Goal: Task Accomplishment & Management: Manage account settings

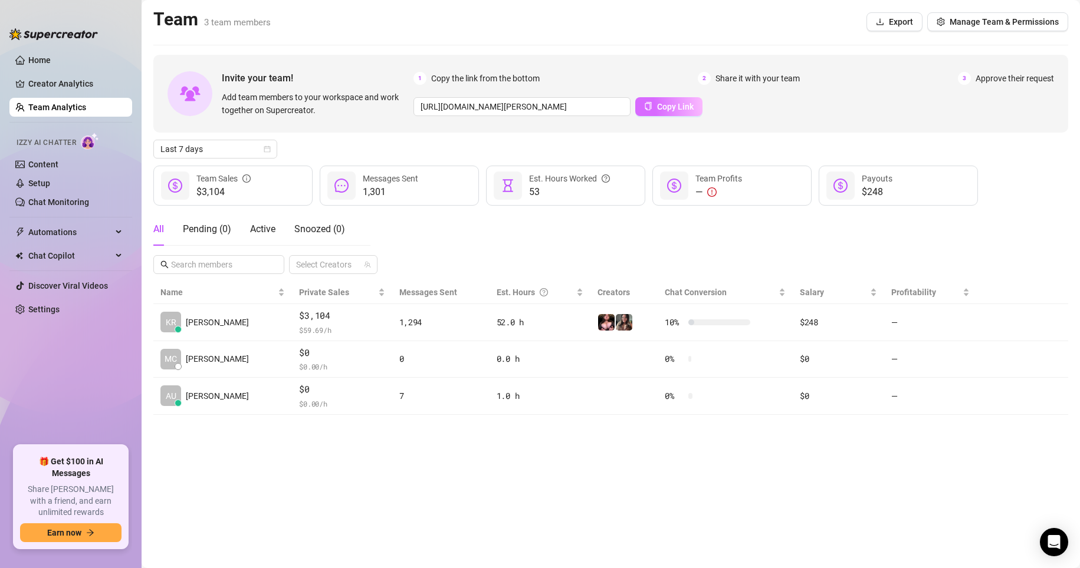
click at [667, 107] on span "Copy Link" at bounding box center [675, 106] width 37 height 9
click at [80, 198] on link "Chat Monitoring" at bounding box center [58, 202] width 61 height 9
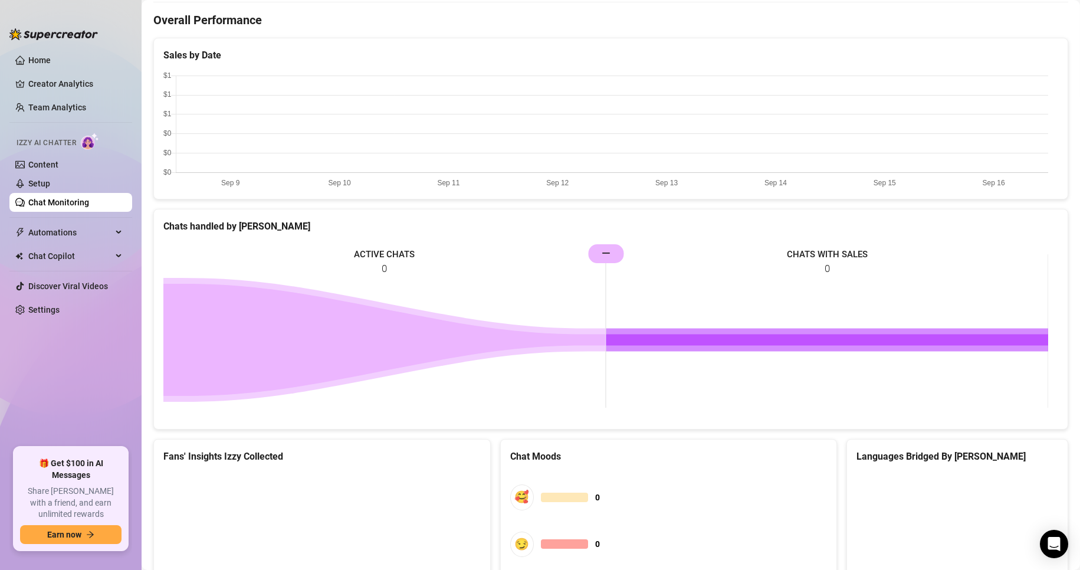
scroll to position [491, 0]
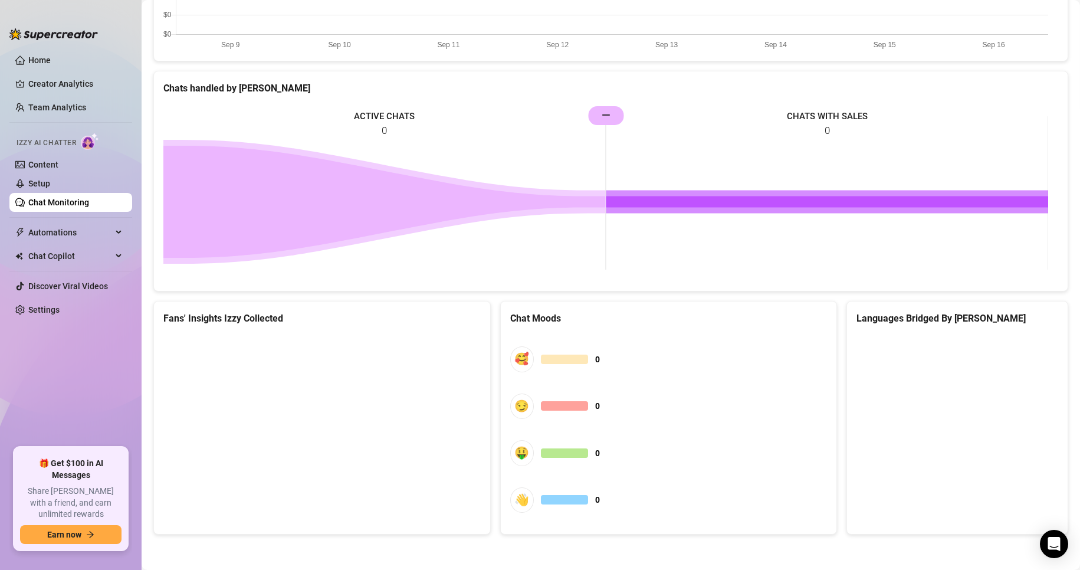
click at [49, 50] on ul "Home Creator Analytics Team Analytics Izzy AI Chatter Content Setup Chat Monito…" at bounding box center [70, 244] width 123 height 396
click at [51, 55] on link "Home" at bounding box center [39, 59] width 22 height 9
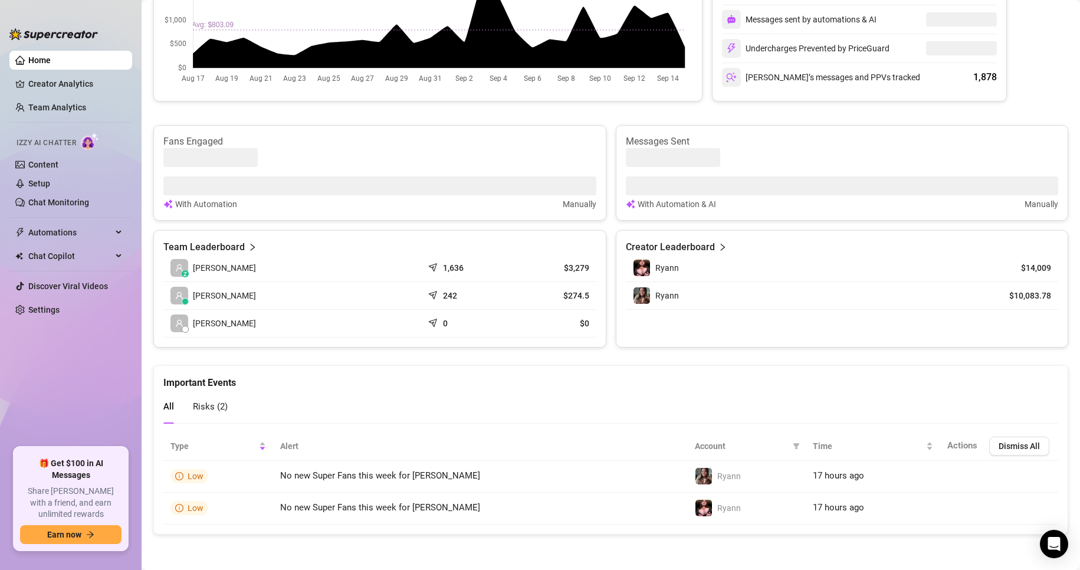
scroll to position [311, 0]
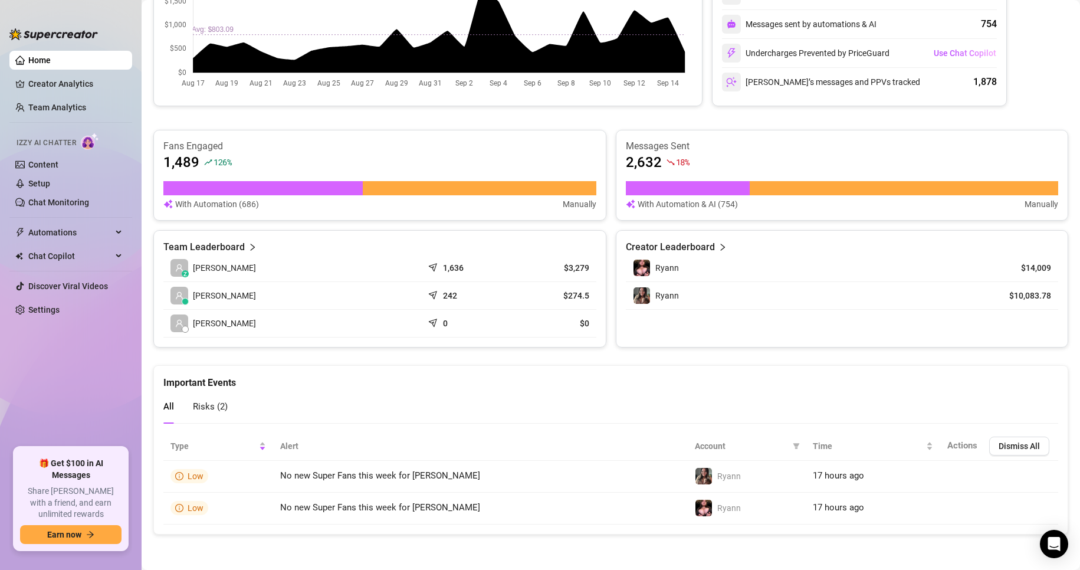
click at [255, 267] on td "z [PERSON_NAME]" at bounding box center [292, 268] width 259 height 28
click at [588, 268] on td "$3,279" at bounding box center [552, 268] width 87 height 28
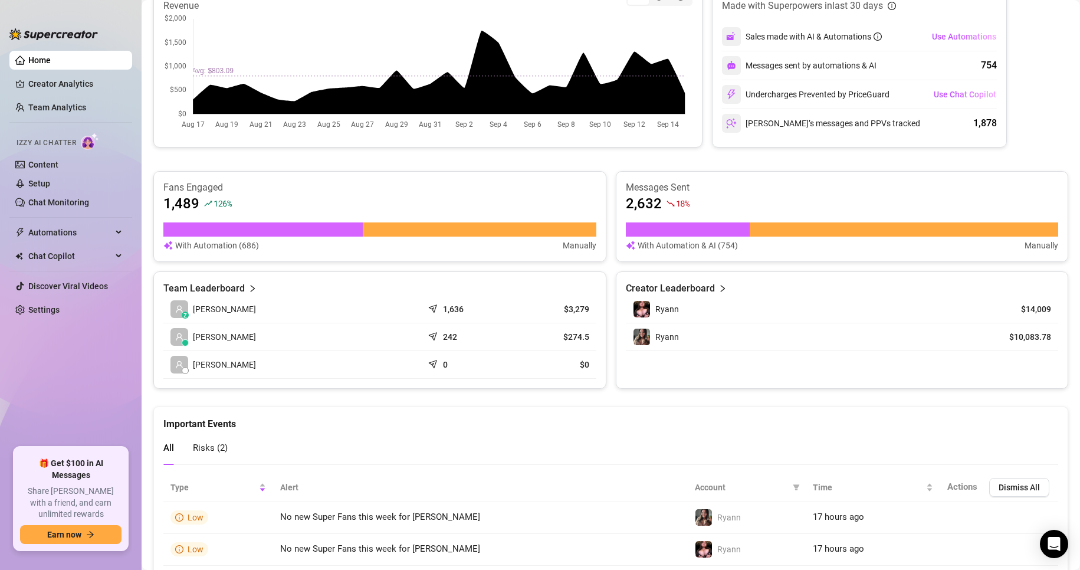
scroll to position [193, 0]
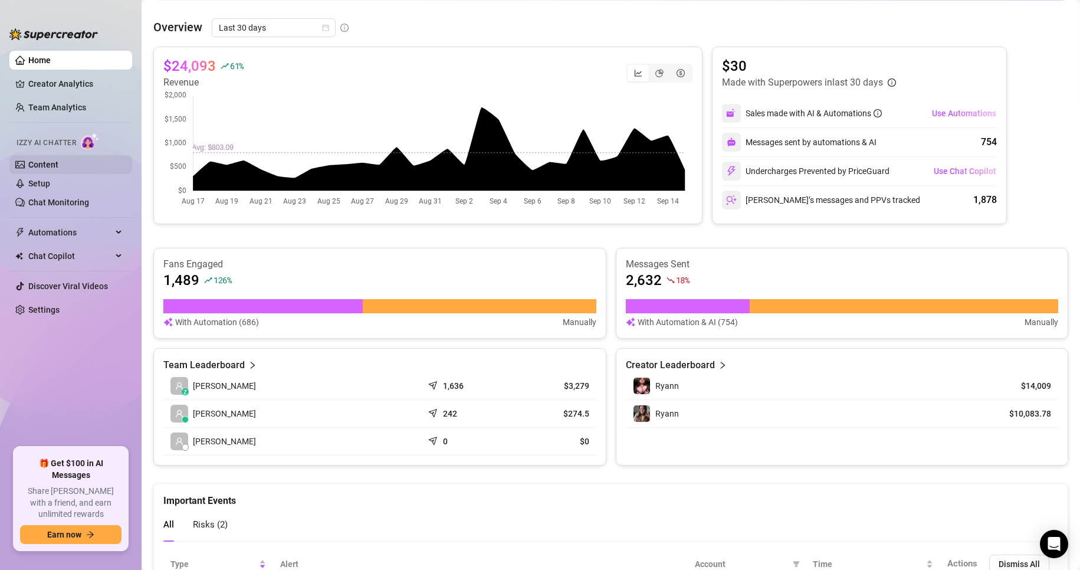
click at [32, 162] on link "Content" at bounding box center [43, 164] width 30 height 9
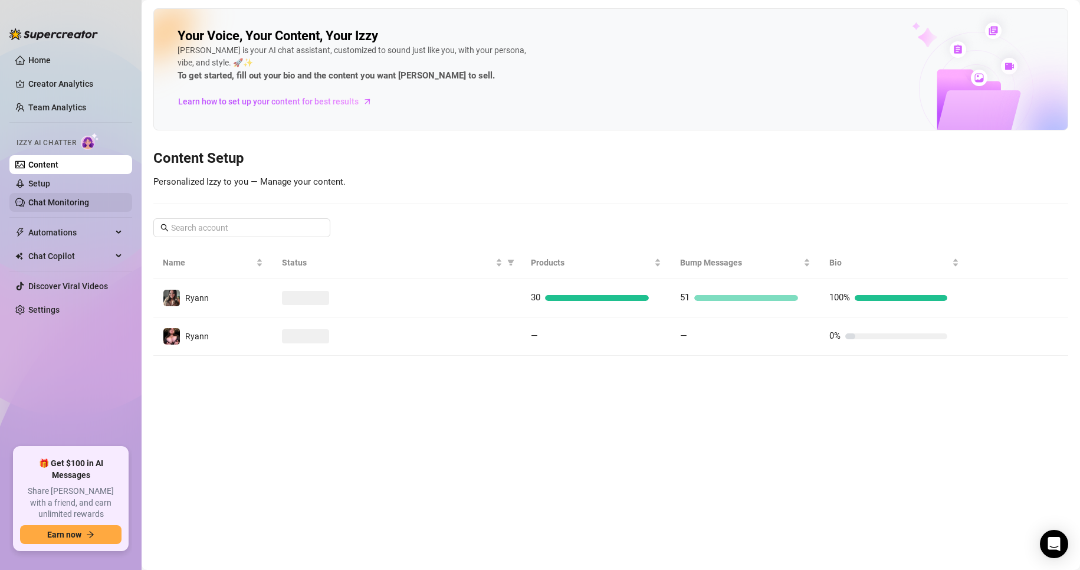
click at [48, 201] on link "Chat Monitoring" at bounding box center [58, 202] width 61 height 9
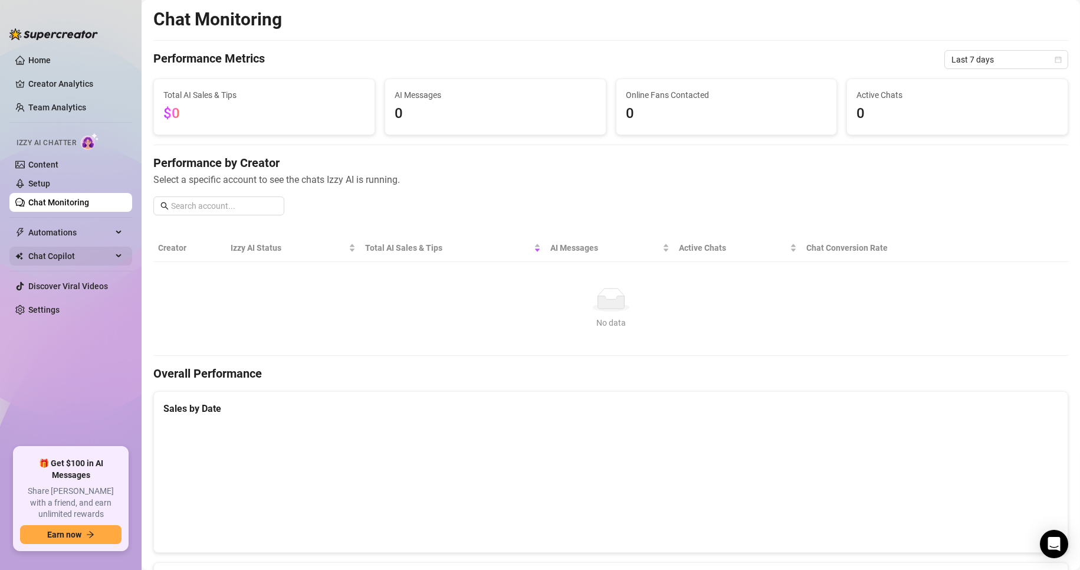
click at [54, 256] on span "Chat Copilot" at bounding box center [70, 255] width 84 height 19
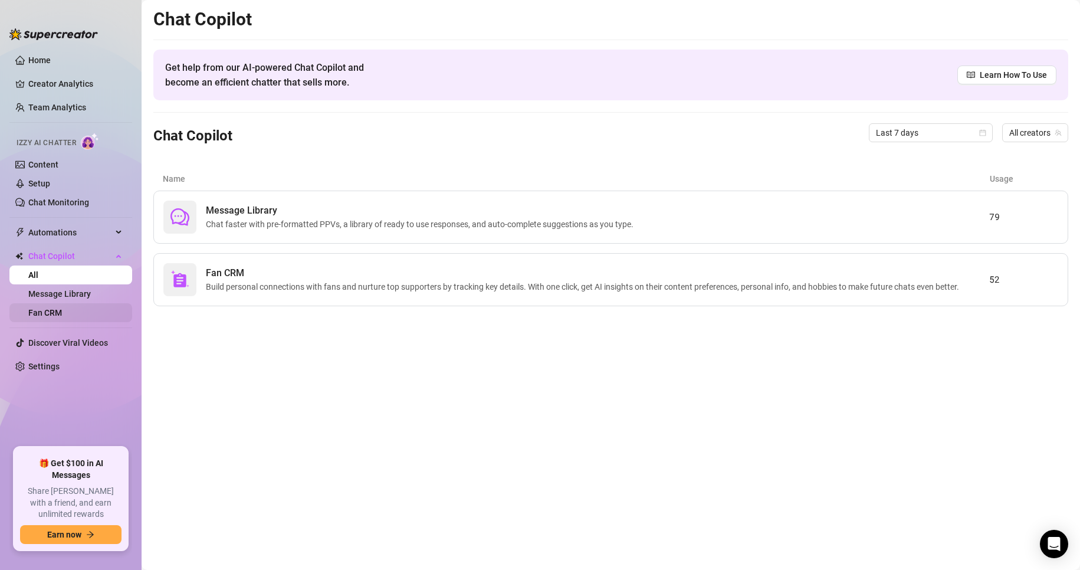
click at [62, 308] on link "Fan CRM" at bounding box center [45, 312] width 34 height 9
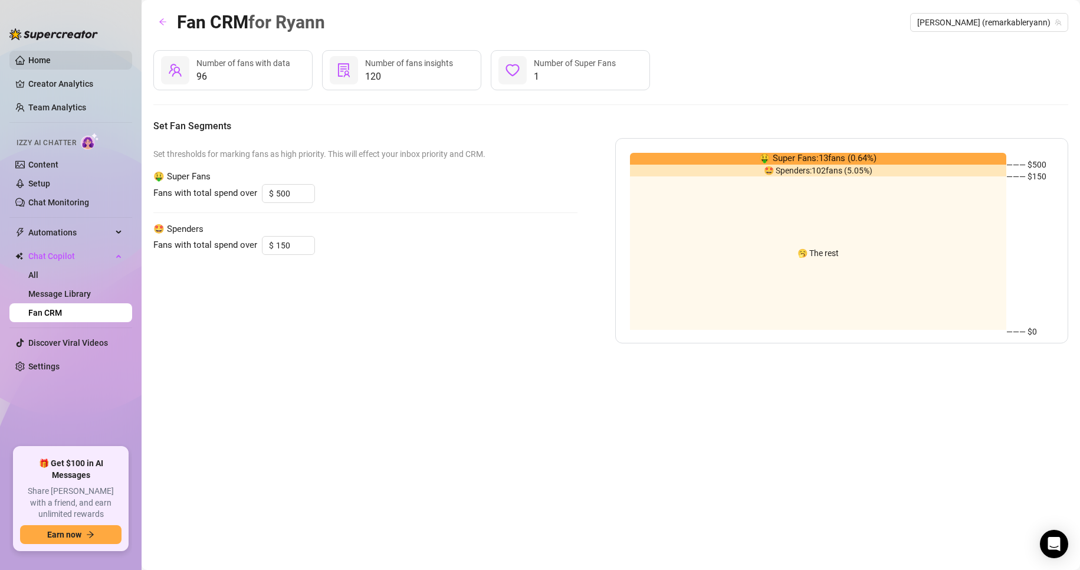
click at [28, 60] on link "Home" at bounding box center [39, 59] width 22 height 9
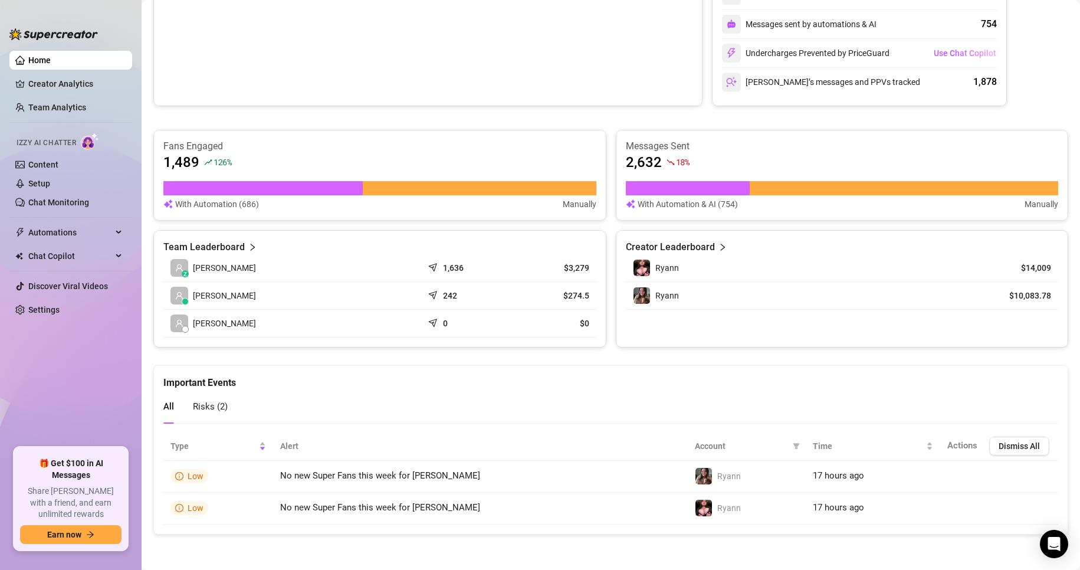
scroll to position [17, 0]
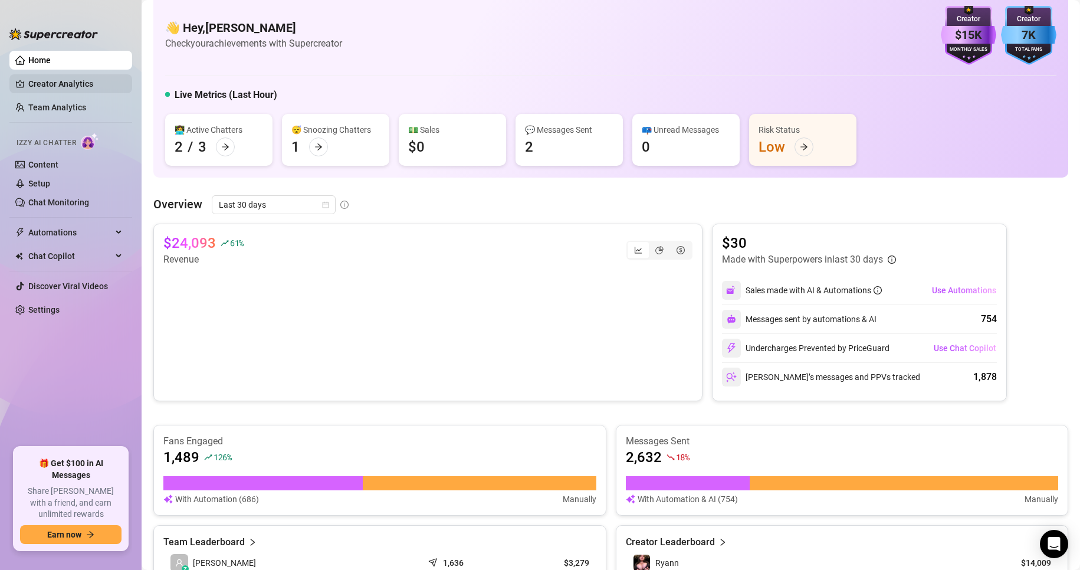
click at [58, 84] on link "Creator Analytics" at bounding box center [75, 83] width 94 height 19
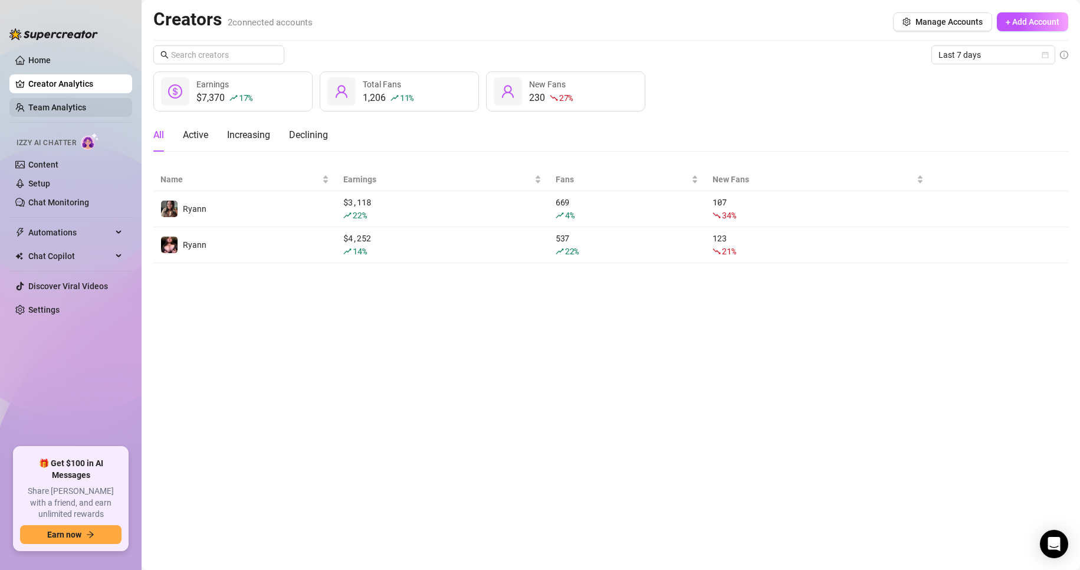
click at [85, 107] on link "Team Analytics" at bounding box center [57, 107] width 58 height 9
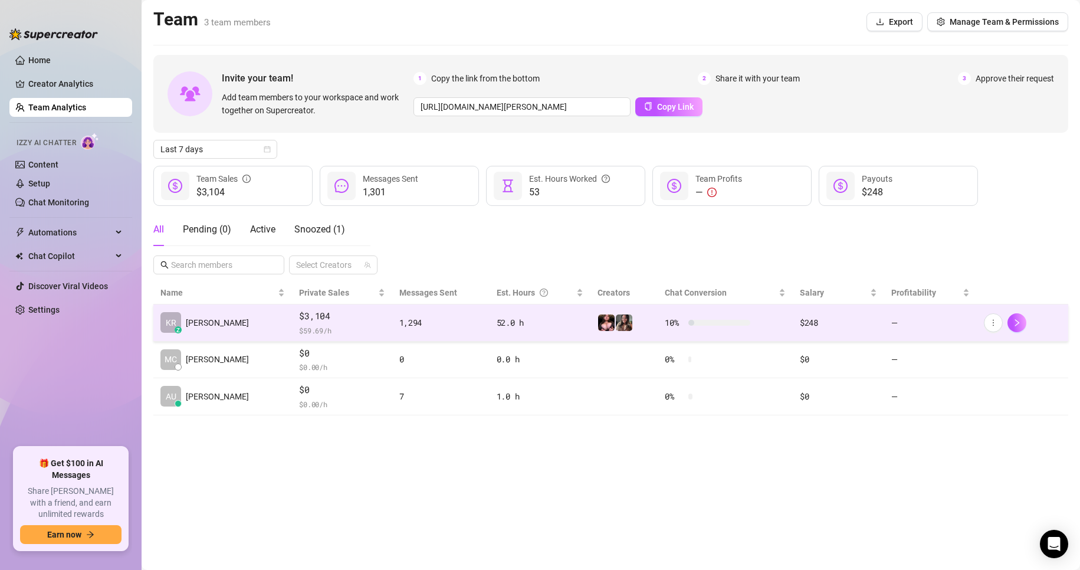
click at [454, 320] on div "1,294" at bounding box center [440, 322] width 83 height 13
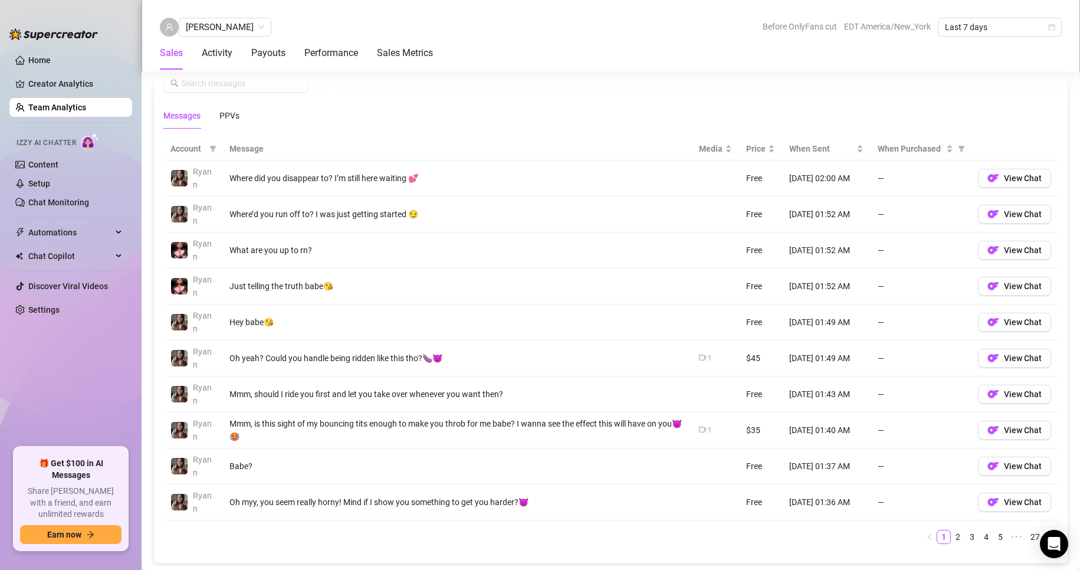
scroll to position [825, 0]
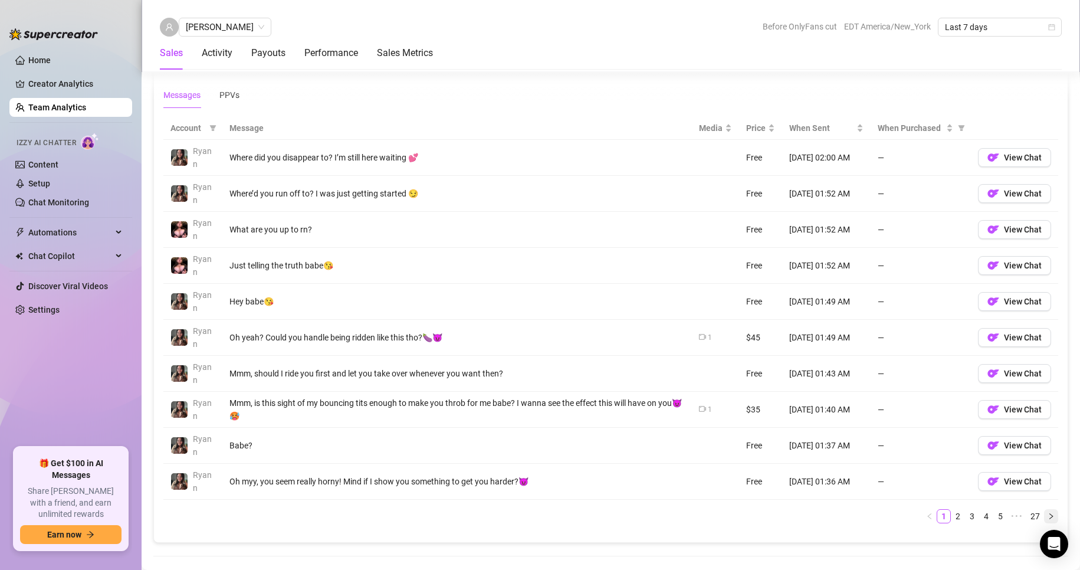
click at [973, 520] on button "button" at bounding box center [1051, 516] width 14 height 14
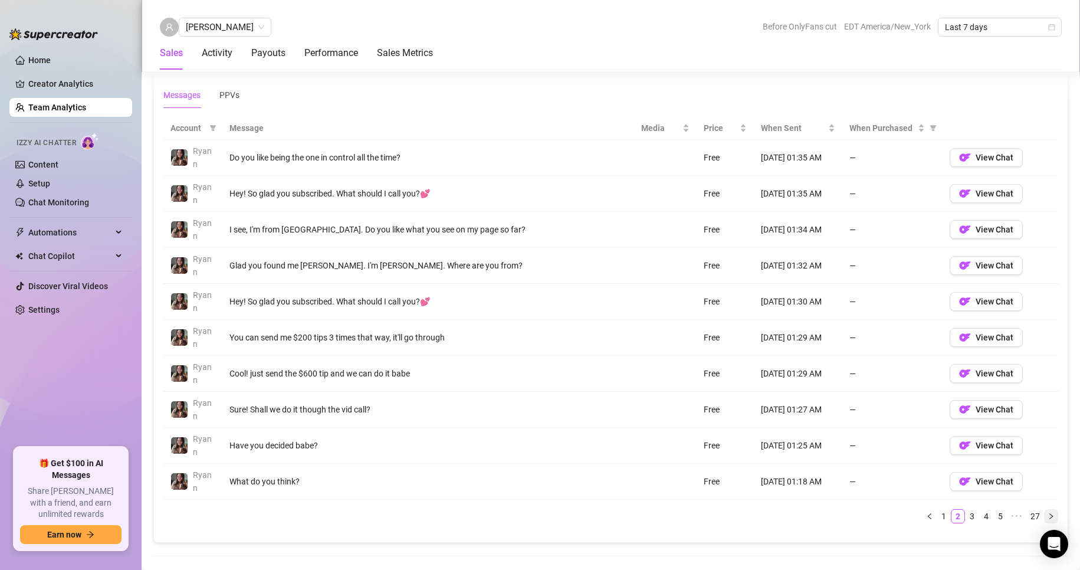
click at [973, 520] on button "button" at bounding box center [1051, 516] width 14 height 14
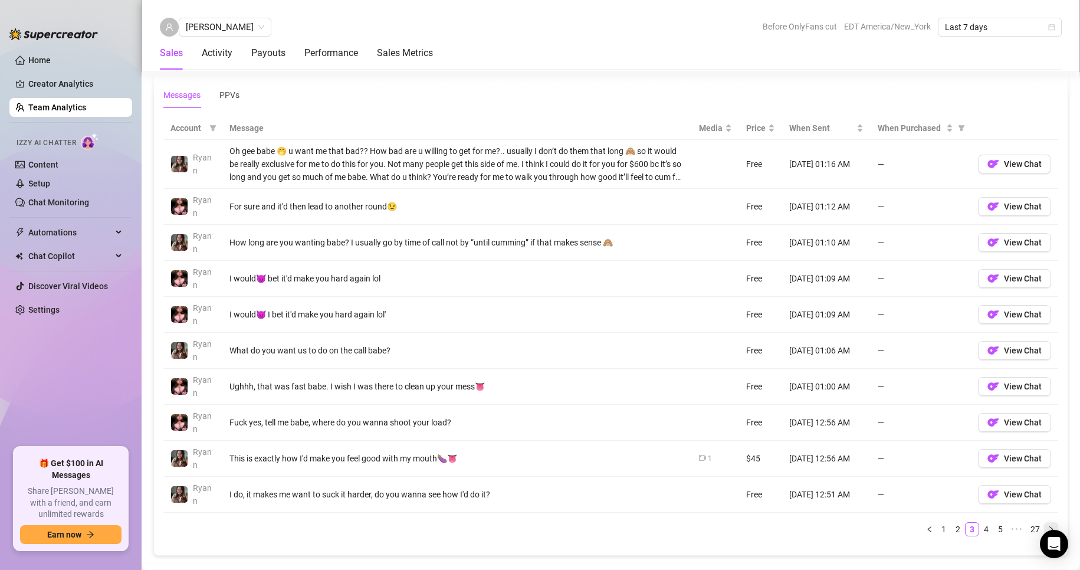
click at [973, 520] on div "Account Message Media Price When Sent When Purchased [PERSON_NAME] Oh [PERSON_N…" at bounding box center [610, 326] width 894 height 419
click at [973, 524] on button "button" at bounding box center [1051, 529] width 14 height 14
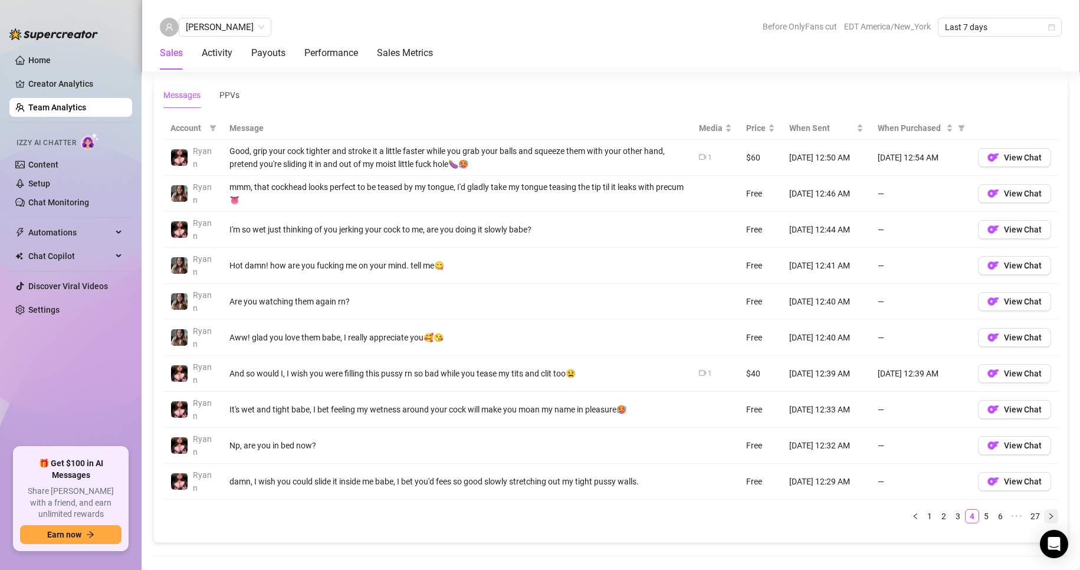
click at [973, 510] on button "button" at bounding box center [1051, 516] width 14 height 14
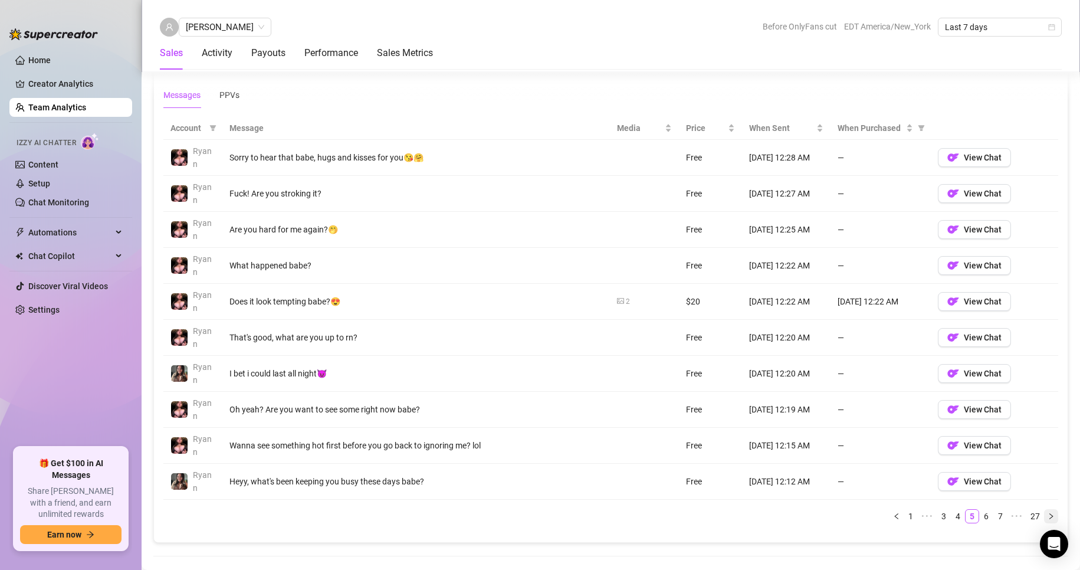
click at [973, 510] on button "button" at bounding box center [1051, 516] width 14 height 14
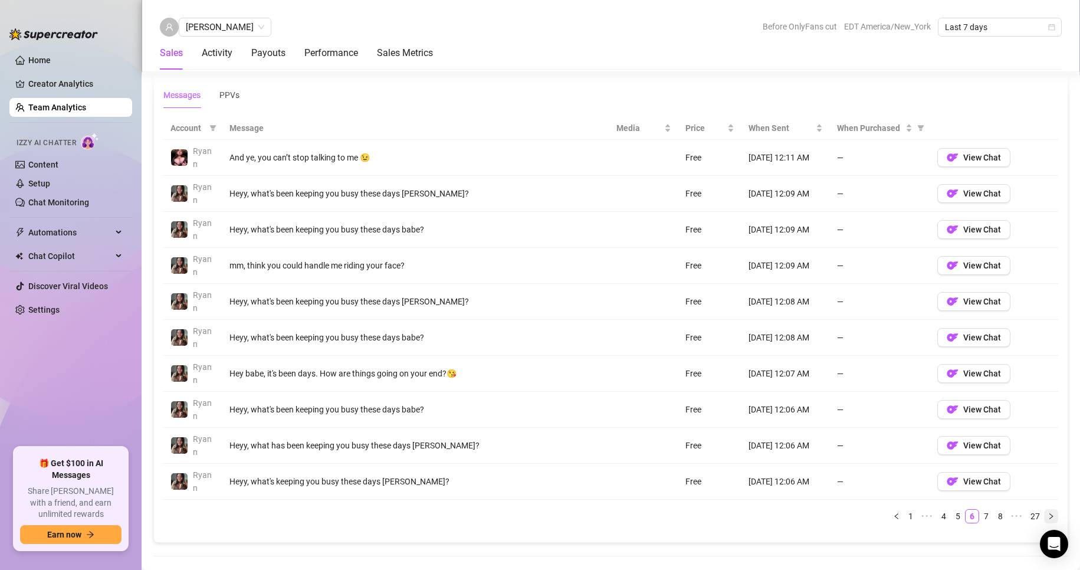
click at [973, 509] on button "button" at bounding box center [1051, 516] width 14 height 14
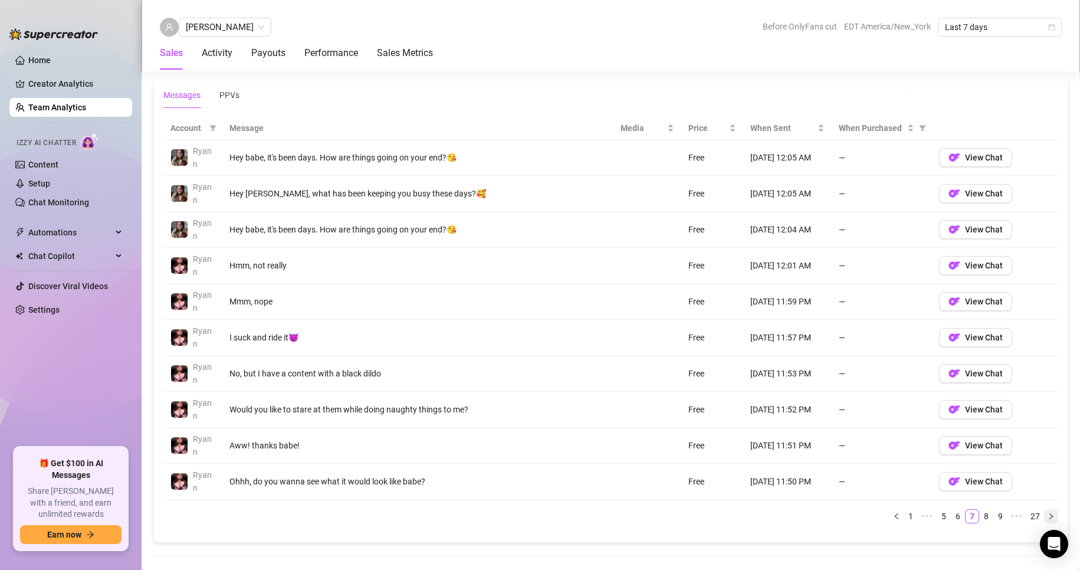
click at [973, 512] on button "button" at bounding box center [1051, 516] width 14 height 14
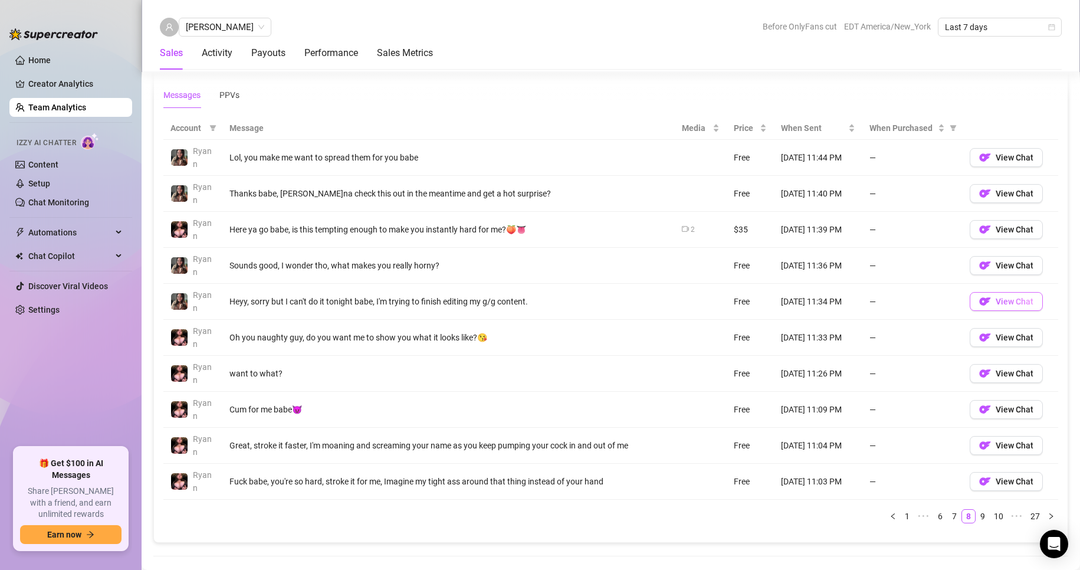
click at [973, 307] on button "View Chat" at bounding box center [1005, 301] width 73 height 19
click at [973, 445] on span "View Chat" at bounding box center [1014, 444] width 38 height 9
click at [973, 515] on button "button" at bounding box center [1051, 516] width 14 height 14
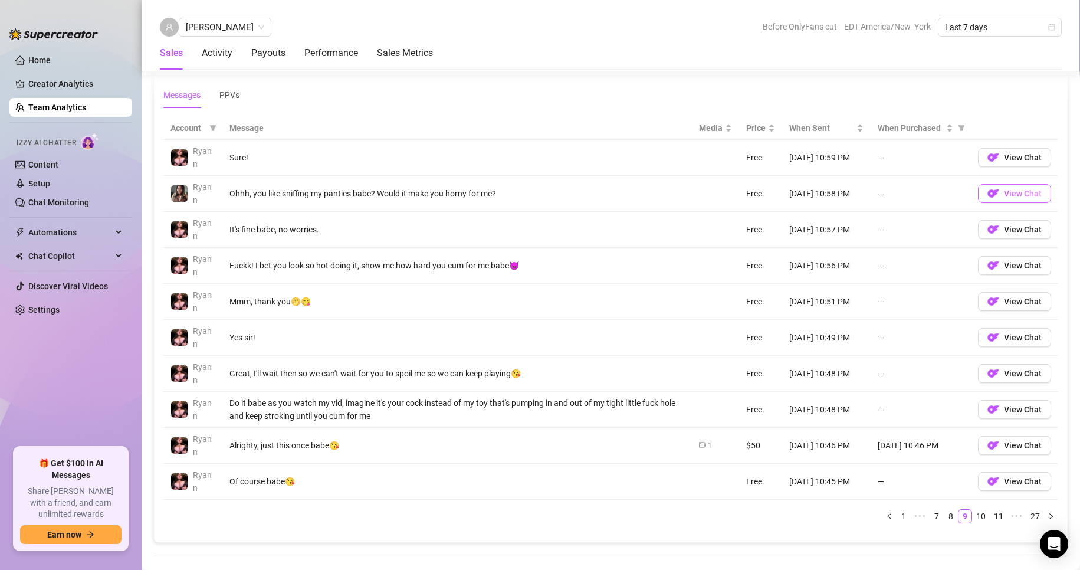
click at [973, 199] on button "View Chat" at bounding box center [1014, 193] width 73 height 19
click at [973, 514] on link "10" at bounding box center [980, 515] width 17 height 13
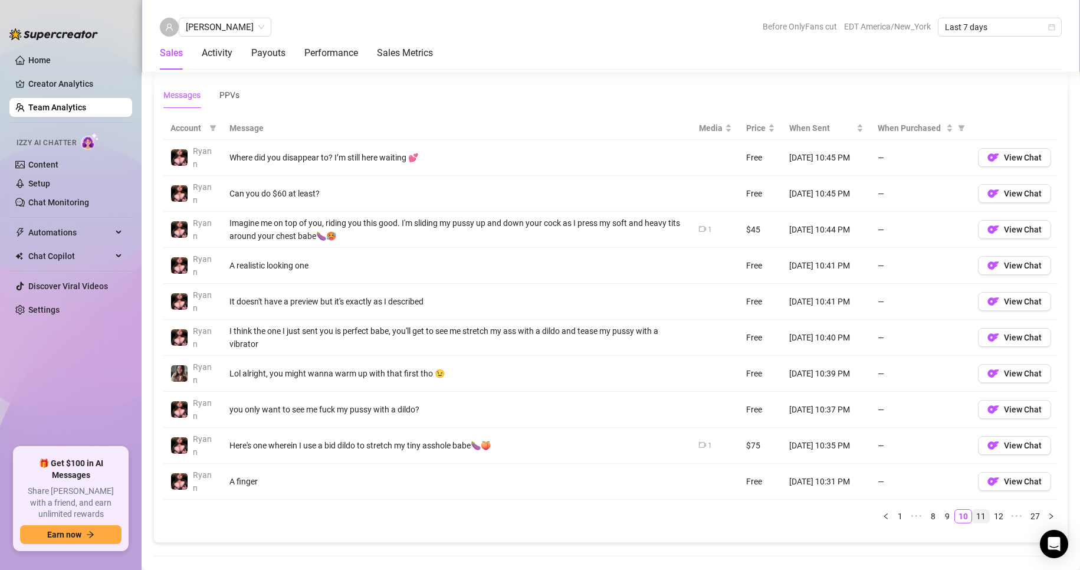
click at [972, 515] on link "11" at bounding box center [980, 515] width 17 height 13
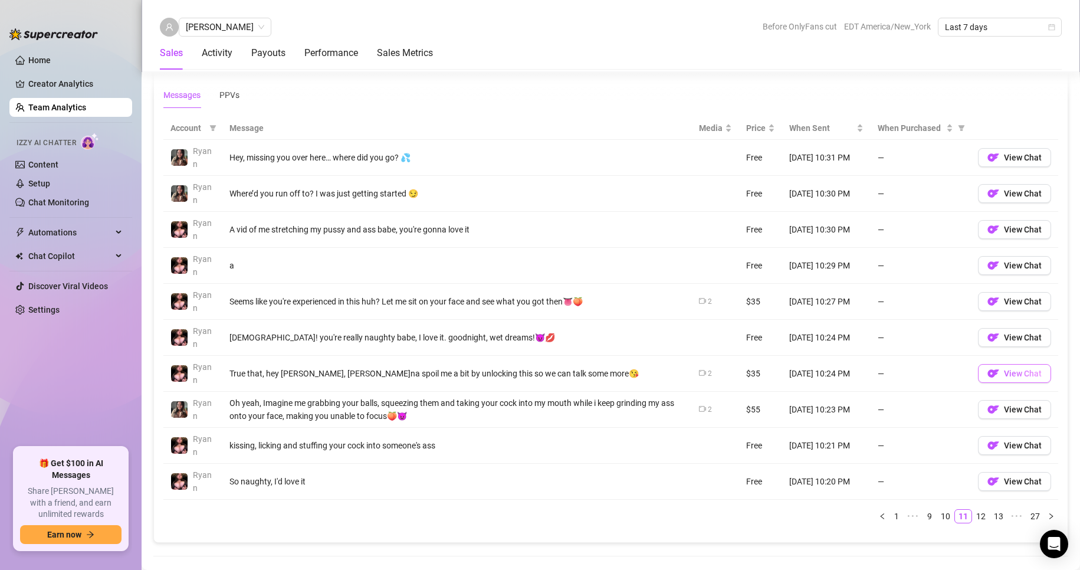
click at [973, 373] on span "View Chat" at bounding box center [1022, 372] width 38 height 9
click at [973, 410] on span "View Chat" at bounding box center [1022, 408] width 38 height 9
click at [973, 519] on link "12" at bounding box center [980, 515] width 17 height 13
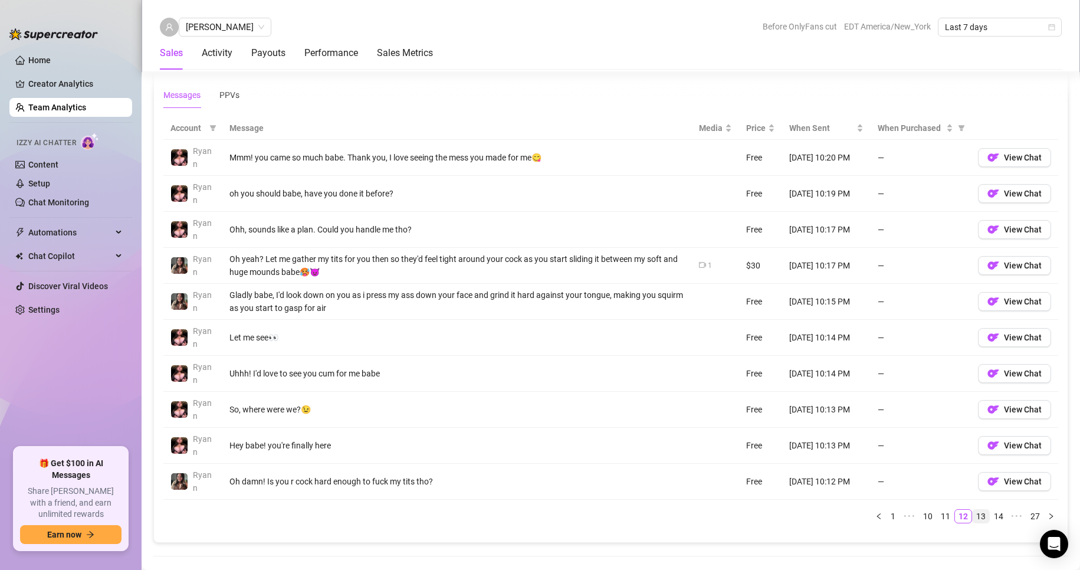
click at [973, 514] on link "13" at bounding box center [980, 515] width 17 height 13
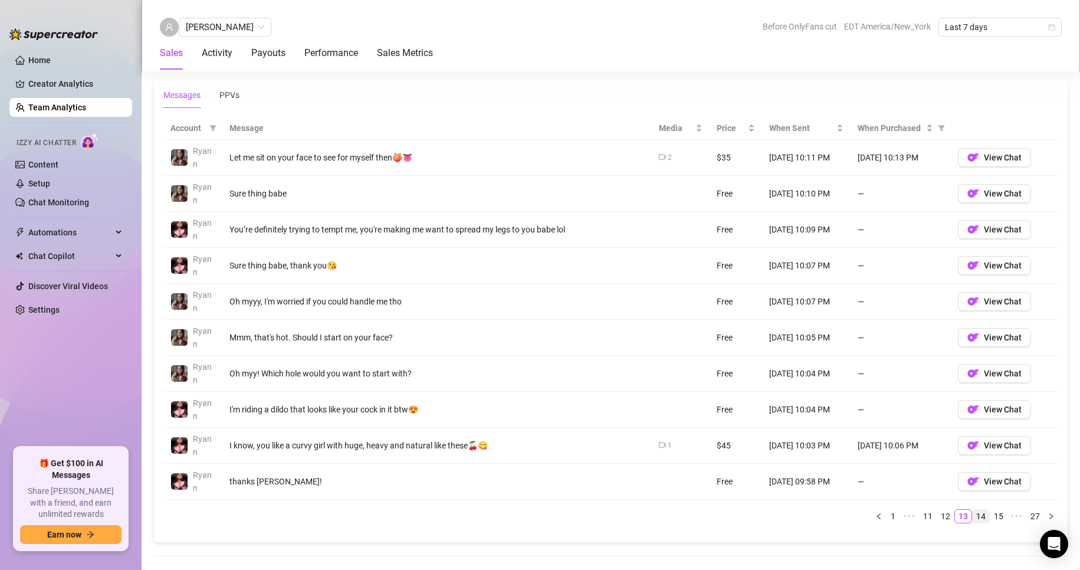
click at [973, 514] on link "14" at bounding box center [980, 515] width 17 height 13
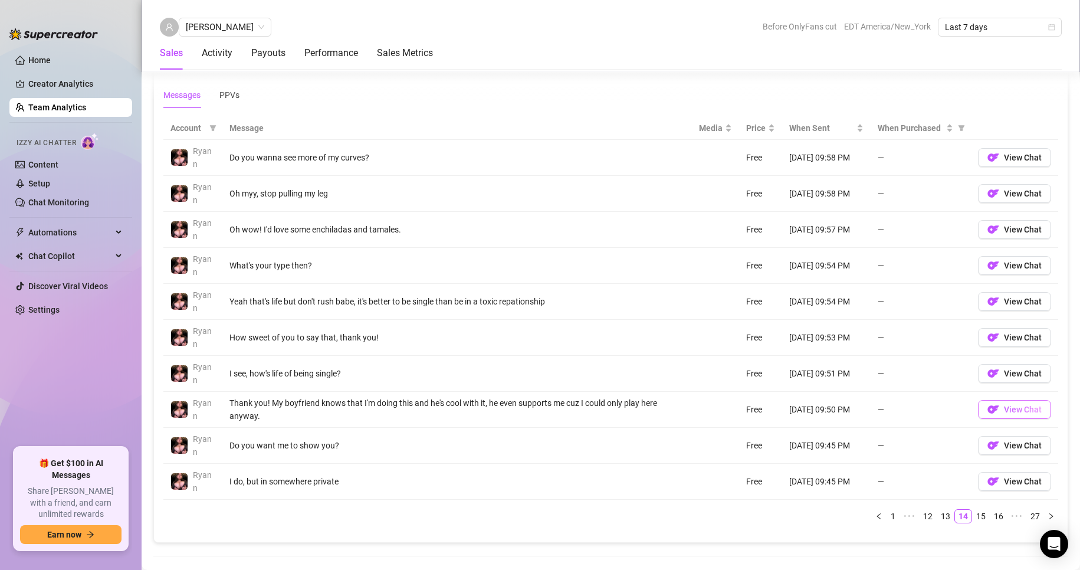
click at [973, 416] on button "View Chat" at bounding box center [1014, 409] width 73 height 19
click at [972, 516] on link "15" at bounding box center [980, 515] width 17 height 13
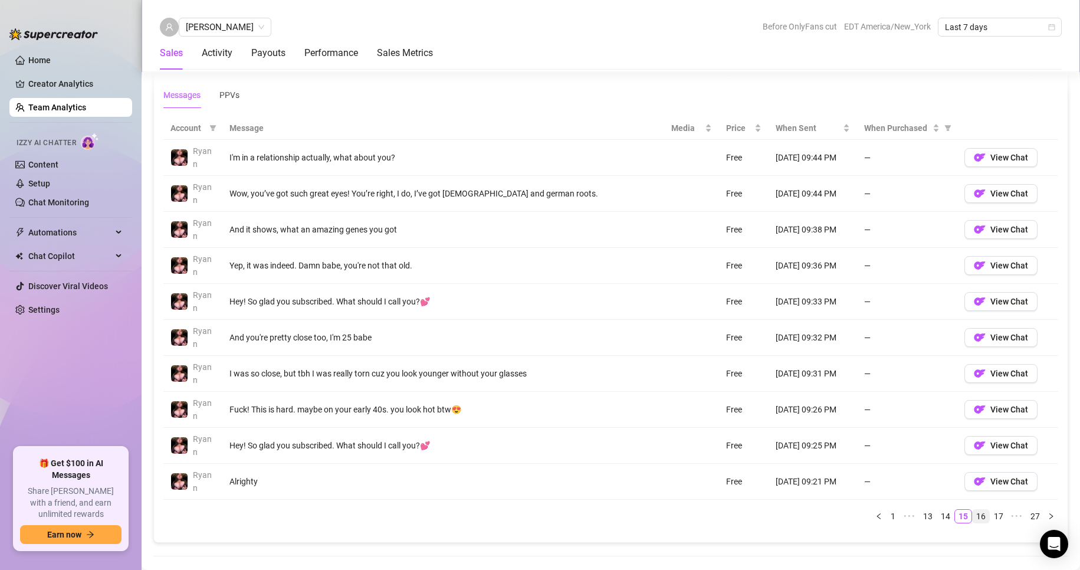
click at [973, 511] on link "16" at bounding box center [980, 515] width 17 height 13
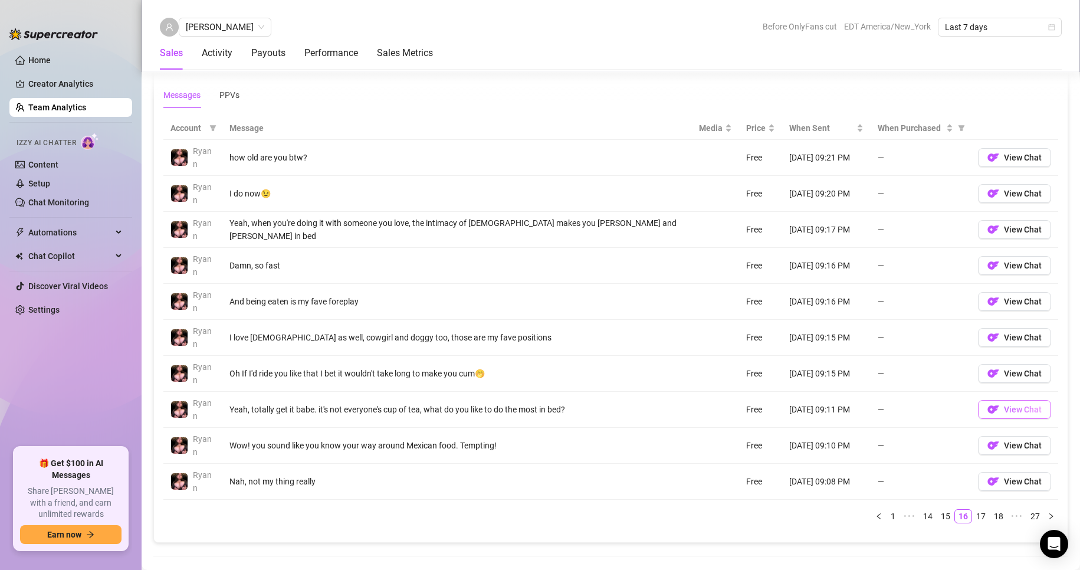
click at [973, 407] on img "button" at bounding box center [993, 409] width 12 height 12
click at [973, 485] on span "View Chat" at bounding box center [1022, 480] width 38 height 9
click at [973, 513] on link "17" at bounding box center [980, 515] width 17 height 13
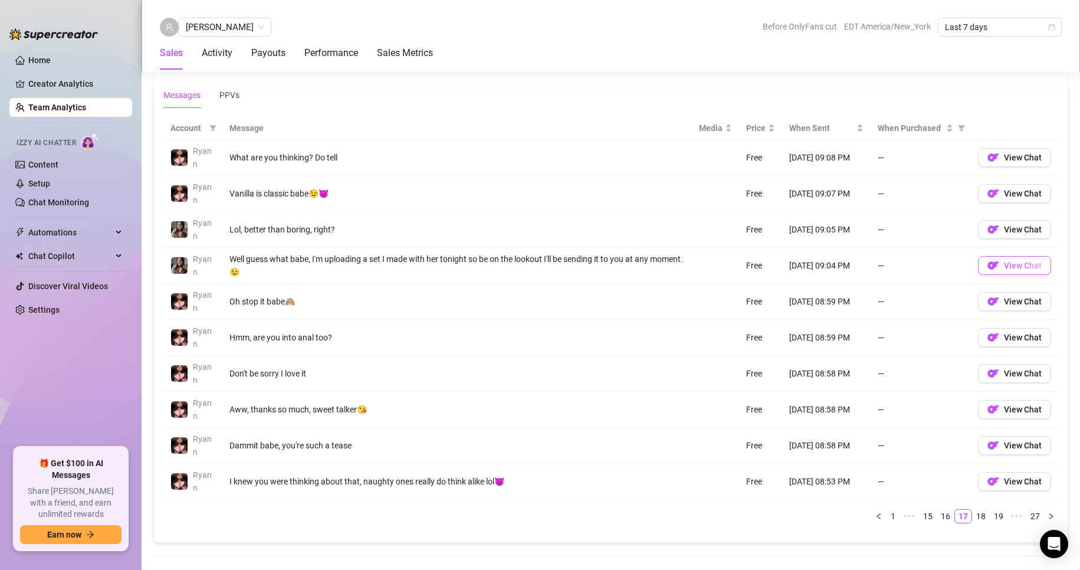
click at [973, 264] on span "View Chat" at bounding box center [1022, 265] width 38 height 9
drag, startPoint x: 977, startPoint y: 522, endPoint x: 973, endPoint y: 514, distance: 8.7
click at [973, 521] on link "18" at bounding box center [980, 515] width 17 height 13
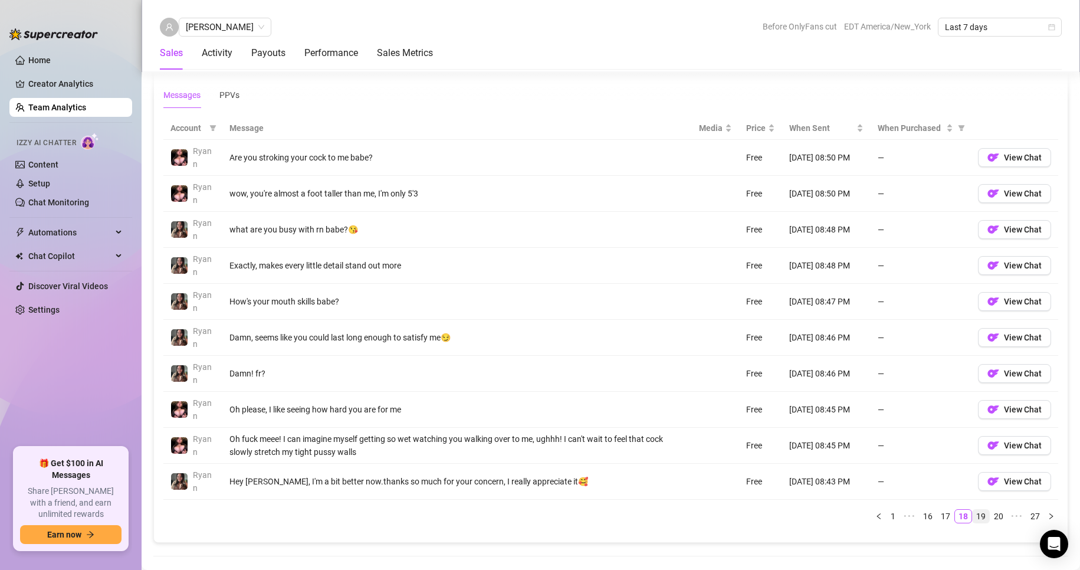
click at [973, 516] on link "19" at bounding box center [980, 515] width 17 height 13
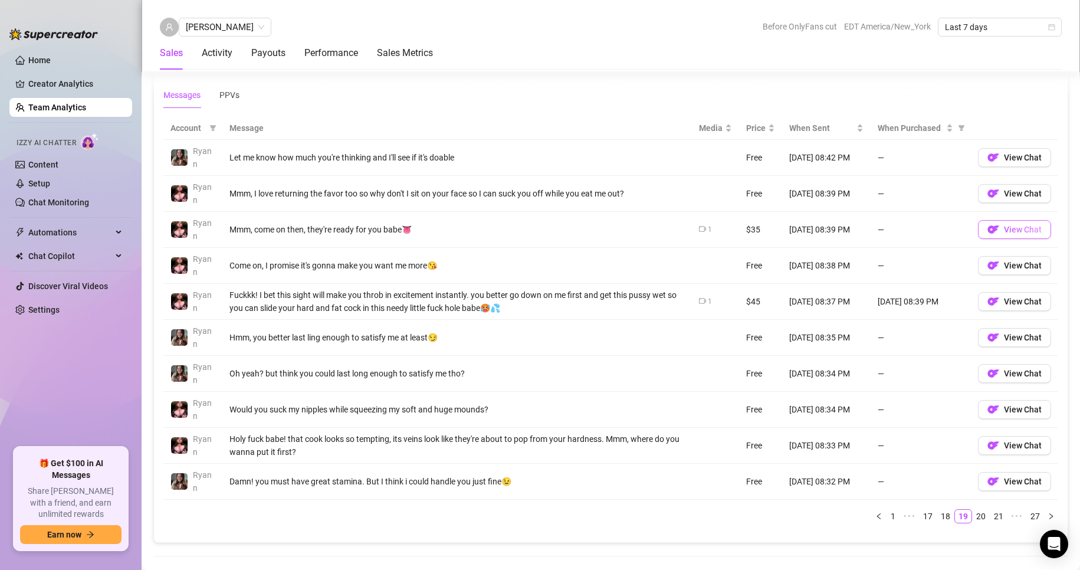
click at [973, 220] on button "View Chat" at bounding box center [1014, 229] width 73 height 19
click at [972, 519] on link "20" at bounding box center [980, 515] width 17 height 13
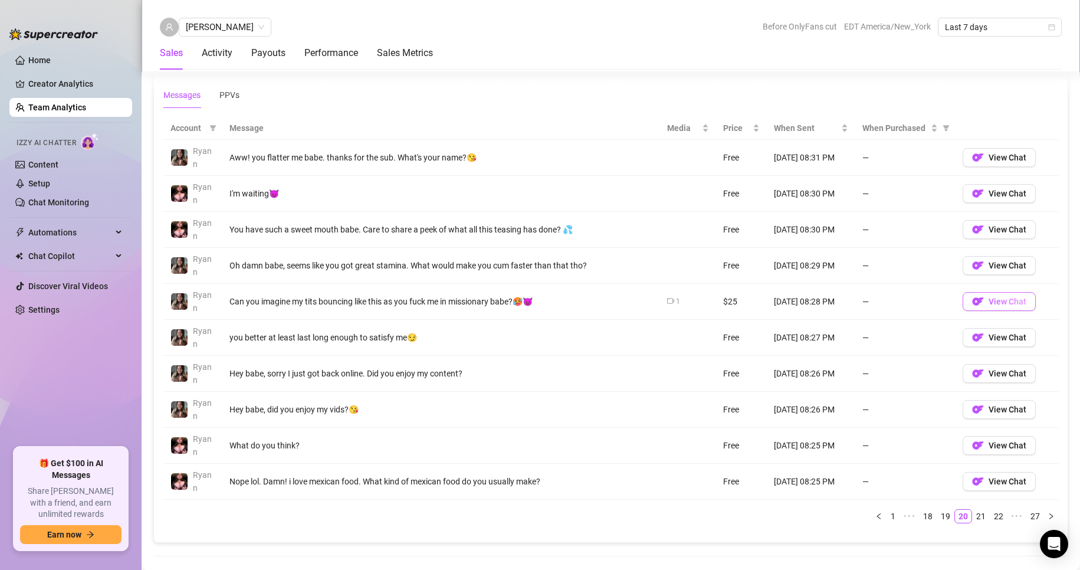
click at [973, 292] on button "View Chat" at bounding box center [998, 301] width 73 height 19
click at [973, 522] on link "21" at bounding box center [980, 515] width 17 height 13
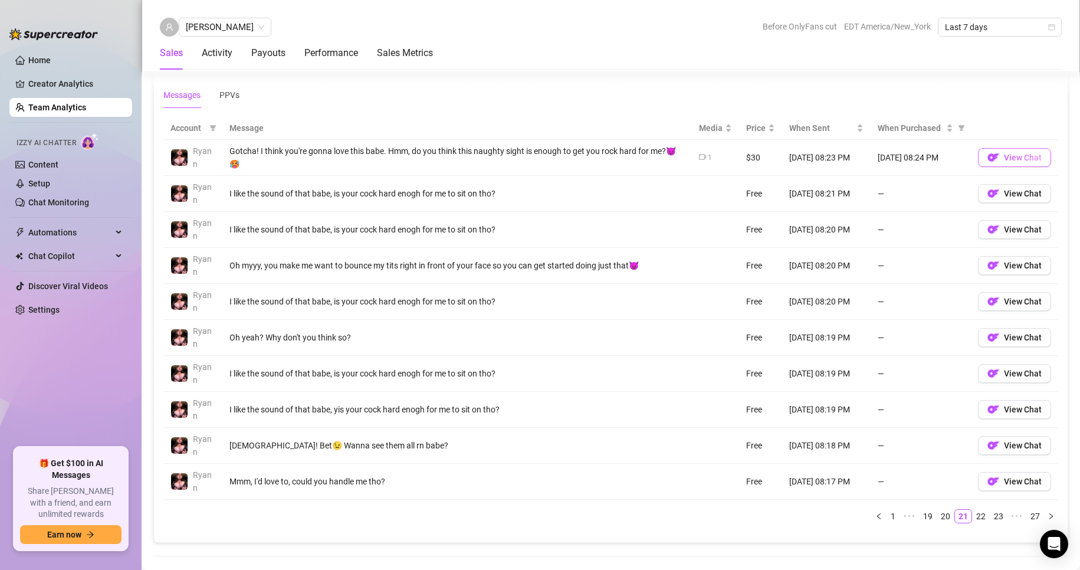
click at [973, 157] on span "View Chat" at bounding box center [1022, 157] width 38 height 9
click at [973, 443] on span "View Chat" at bounding box center [1022, 444] width 38 height 9
click at [972, 517] on link "22" at bounding box center [980, 515] width 17 height 13
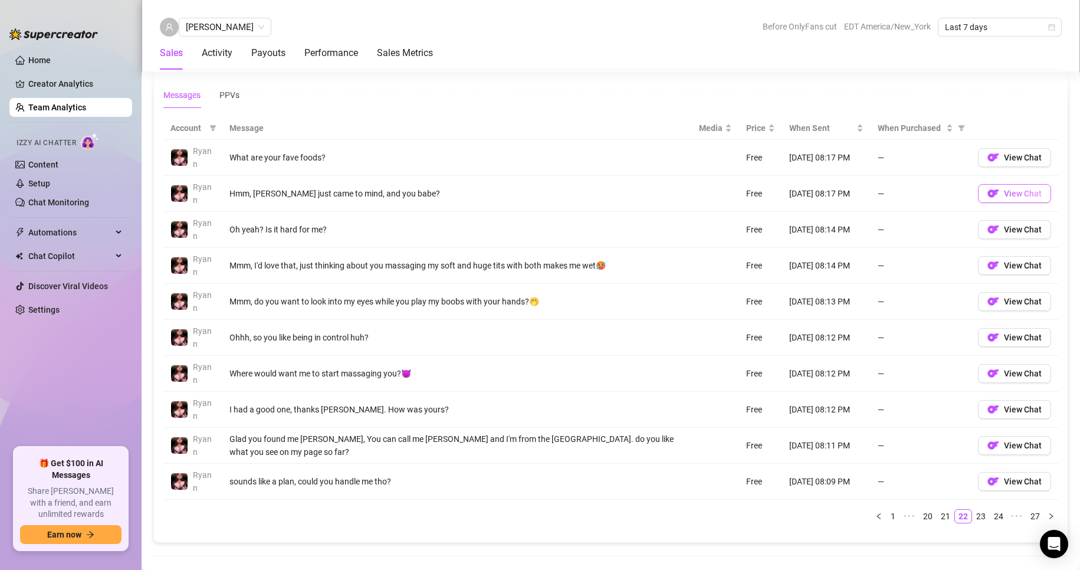
click at [973, 193] on button "View Chat" at bounding box center [1014, 193] width 73 height 19
click at [972, 516] on link "23" at bounding box center [980, 515] width 17 height 13
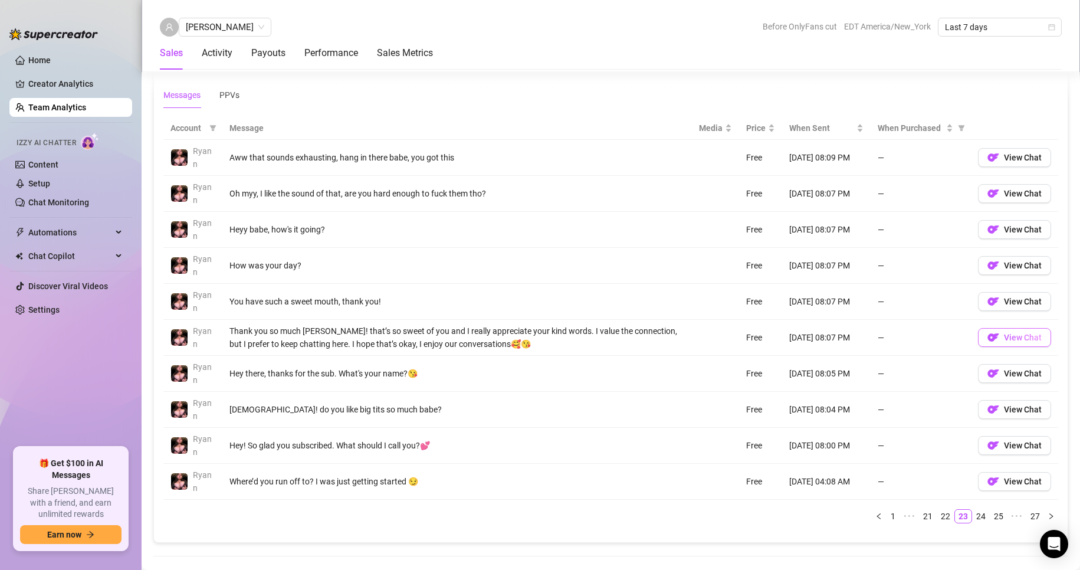
click at [973, 339] on span "View Chat" at bounding box center [1022, 337] width 38 height 9
click at [972, 516] on link "24" at bounding box center [980, 515] width 17 height 13
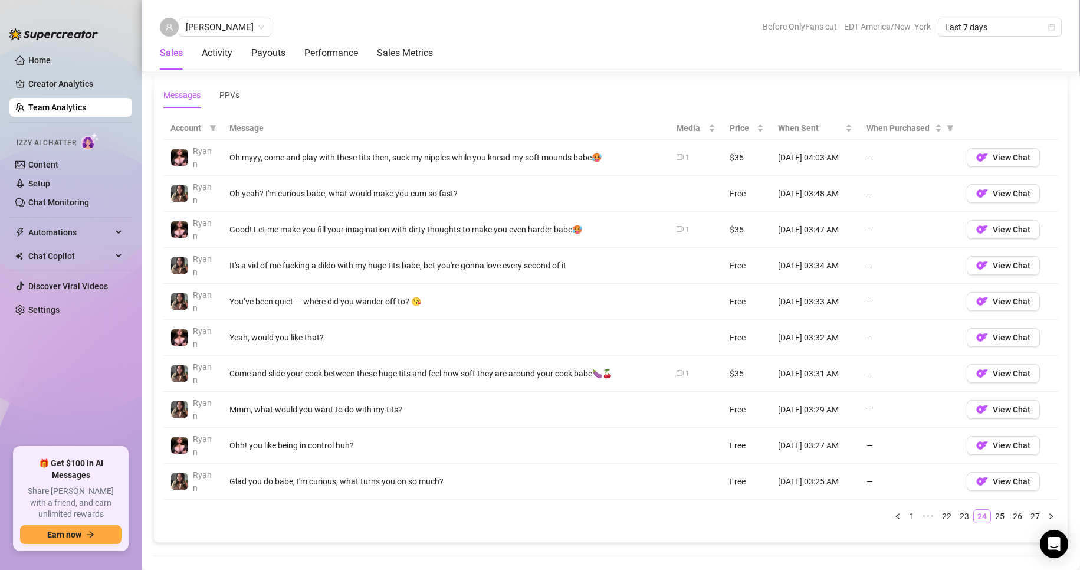
click at [973, 516] on link "24" at bounding box center [981, 515] width 17 height 13
click at [973, 521] on link "25" at bounding box center [999, 515] width 17 height 13
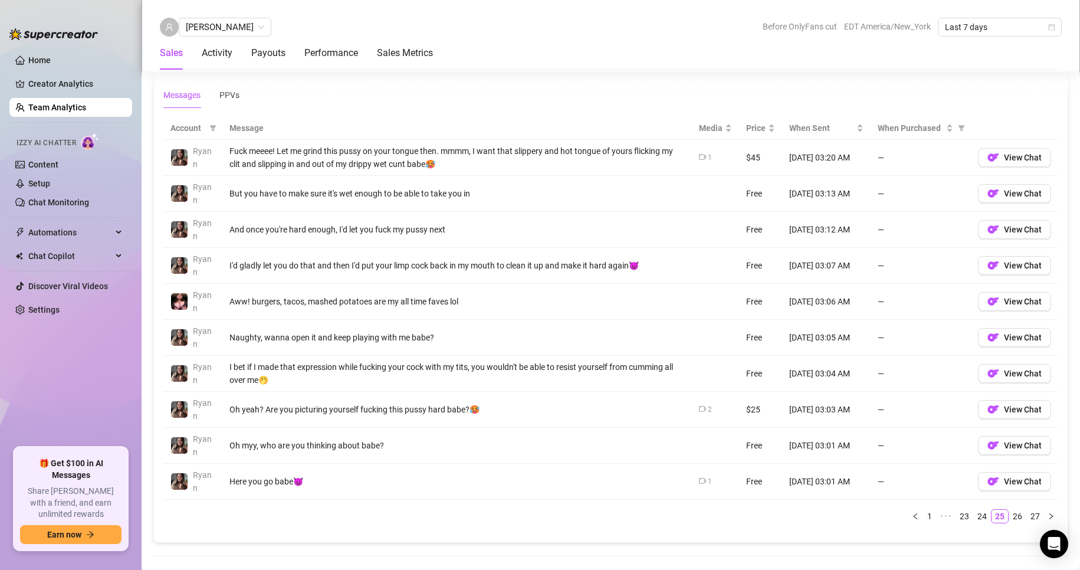
click at [973, 526] on div "Account Message Media Price When Sent When Purchased [PERSON_NAME] Fuck meeee! …" at bounding box center [610, 325] width 894 height 416
click at [973, 514] on link "26" at bounding box center [1017, 515] width 17 height 13
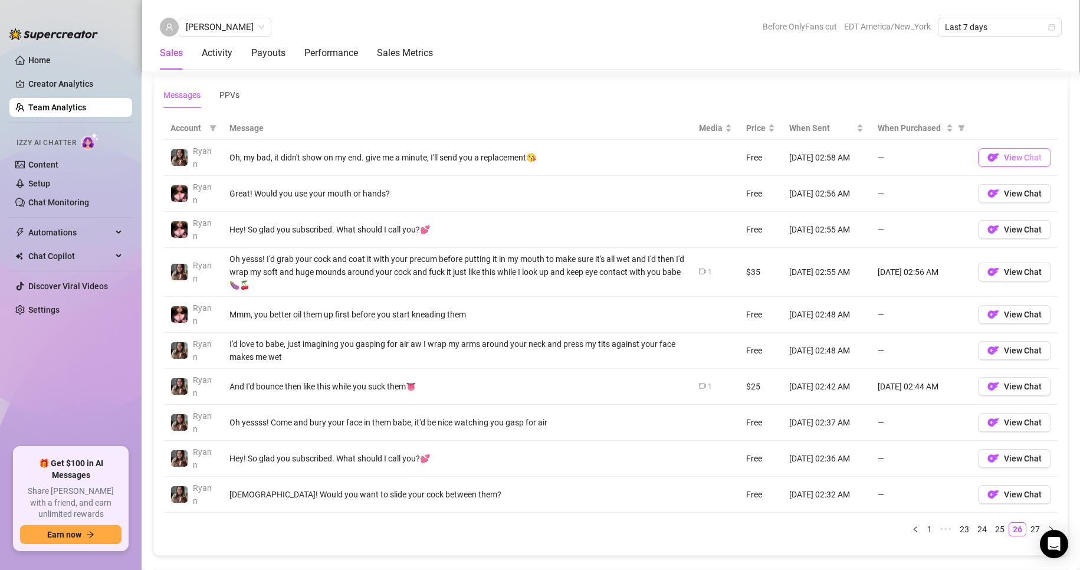
click at [973, 157] on span "View Chat" at bounding box center [1022, 157] width 38 height 9
click at [973, 527] on link "27" at bounding box center [1034, 528] width 17 height 13
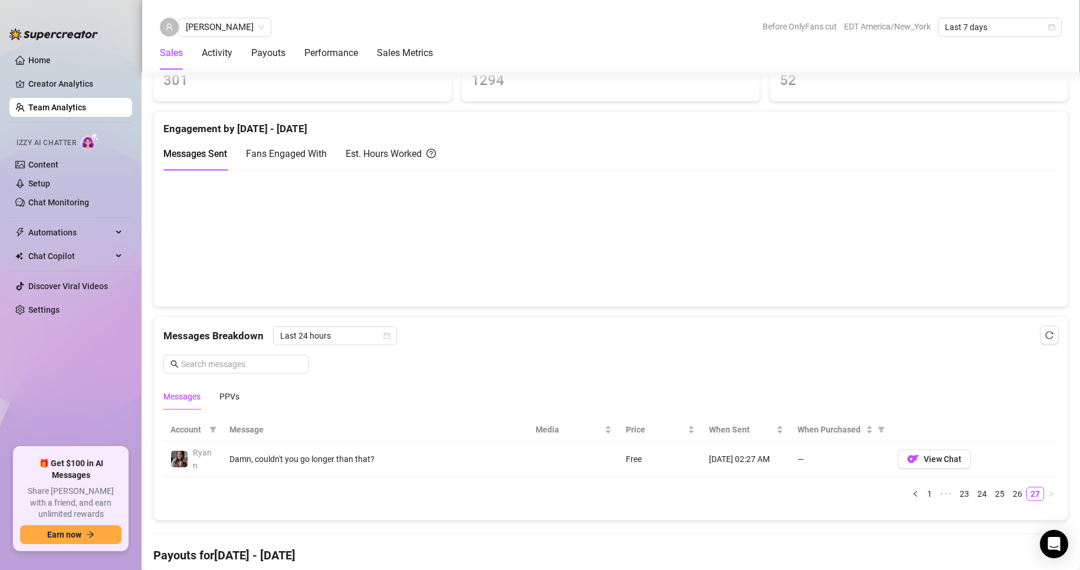
scroll to position [515, 0]
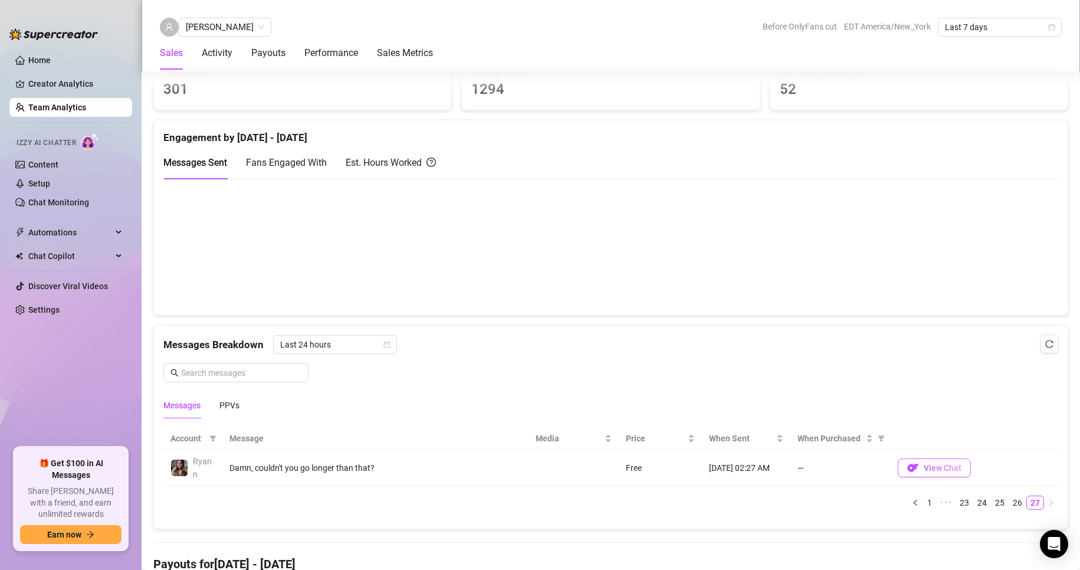
click at [934, 465] on span "View Chat" at bounding box center [942, 467] width 38 height 9
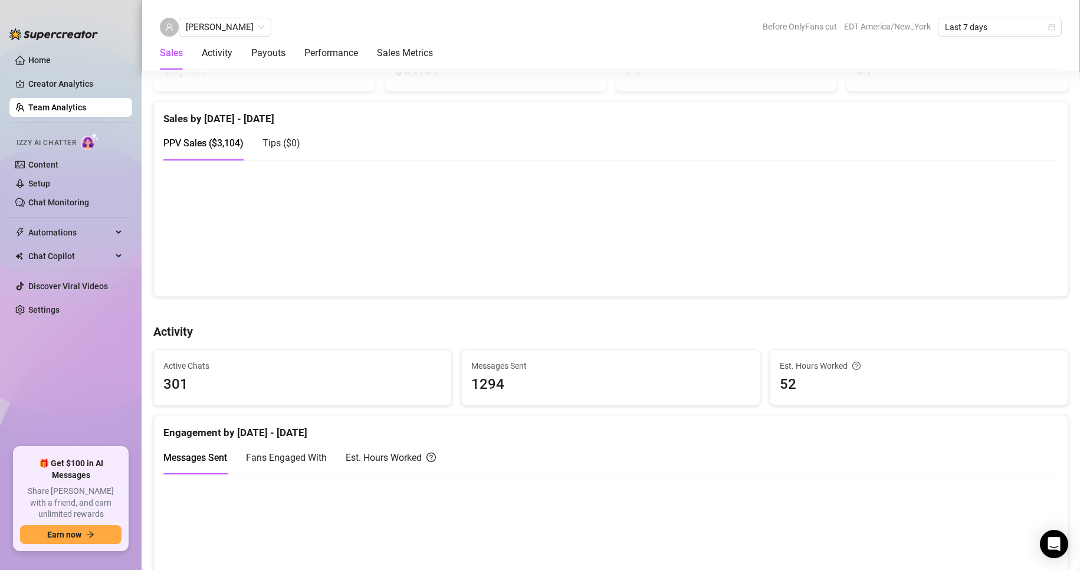
scroll to position [0, 0]
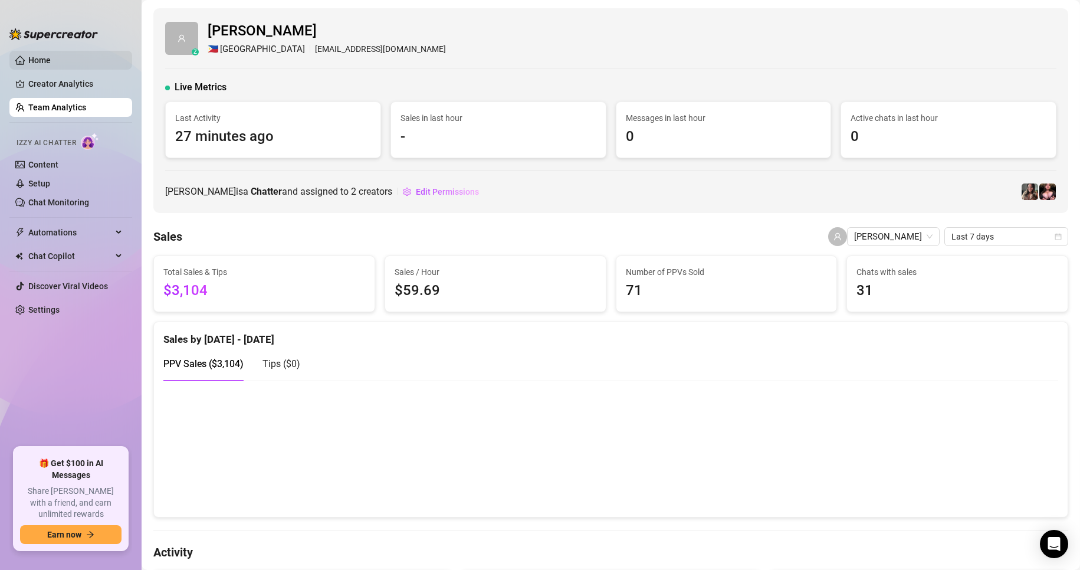
click at [46, 62] on link "Home" at bounding box center [39, 59] width 22 height 9
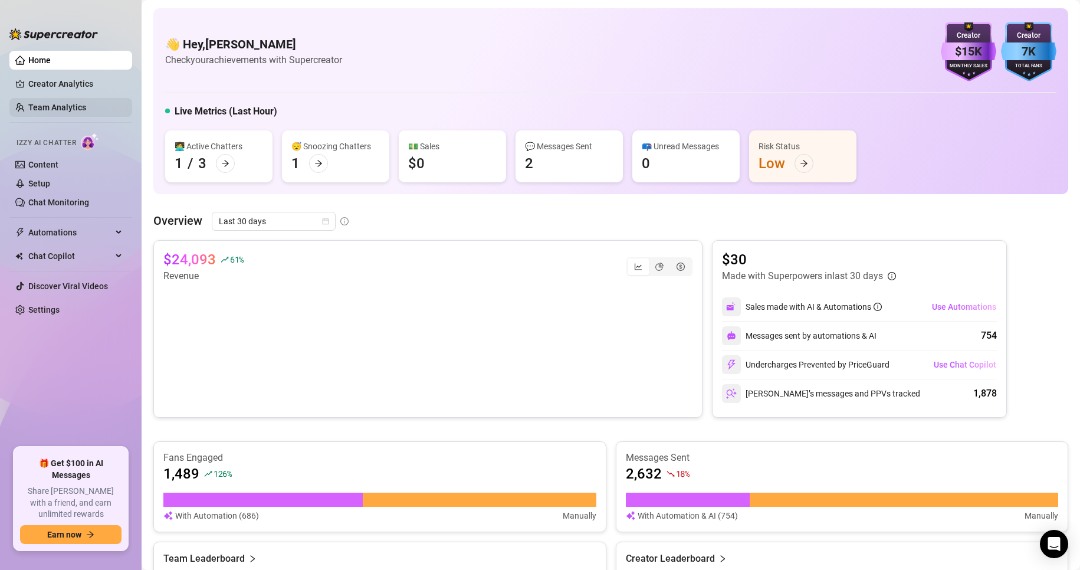
click at [85, 105] on link "Team Analytics" at bounding box center [57, 107] width 58 height 9
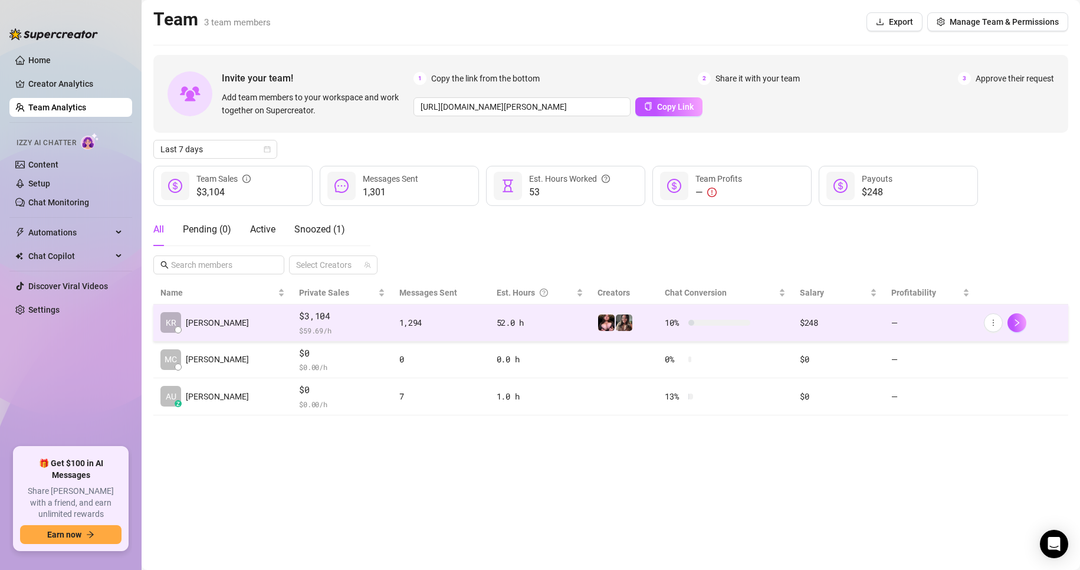
click at [807, 316] on div "$248" at bounding box center [837, 322] width 77 height 13
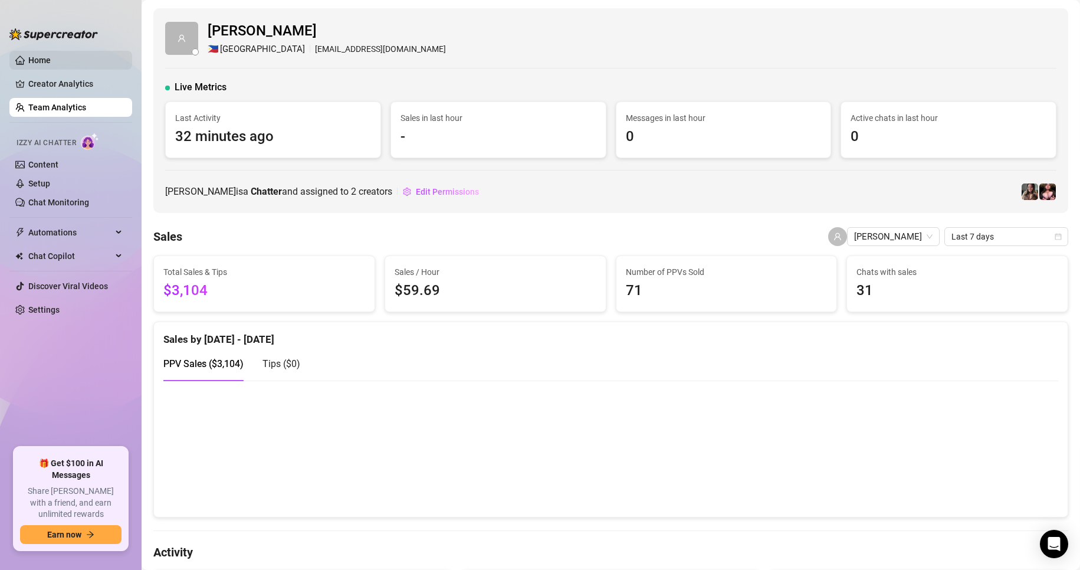
click at [51, 58] on link "Home" at bounding box center [39, 59] width 22 height 9
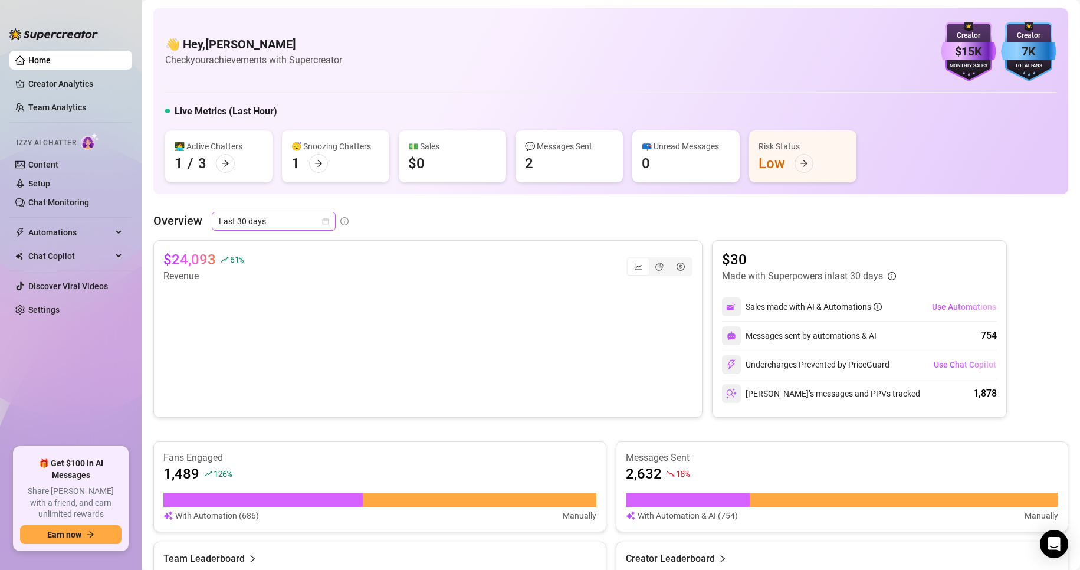
click at [297, 222] on span "Last 30 days" at bounding box center [274, 221] width 110 height 18
click at [289, 241] on div "Last 24 hours" at bounding box center [273, 244] width 105 height 13
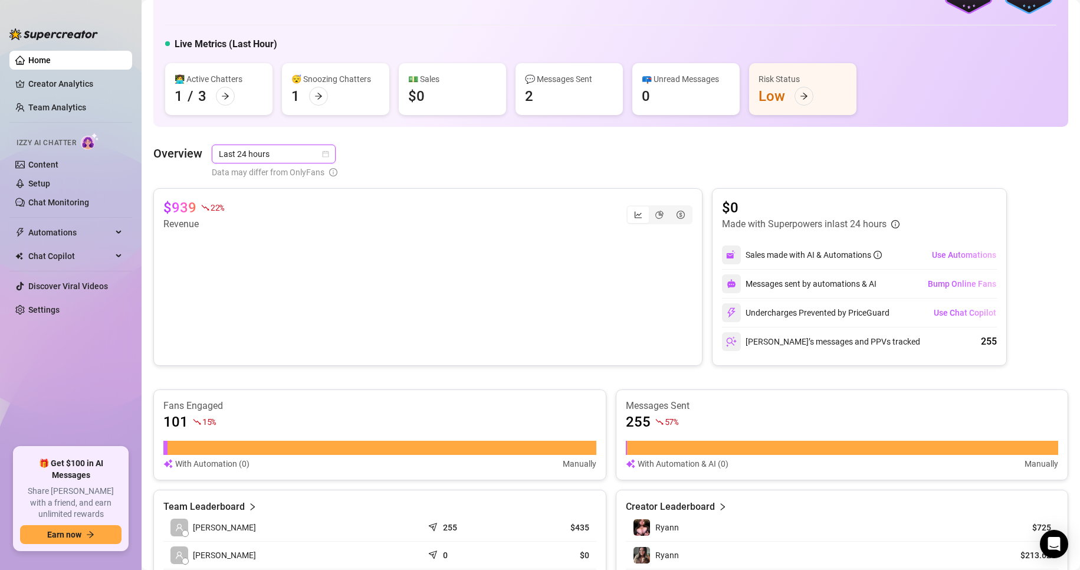
scroll to position [32, 0]
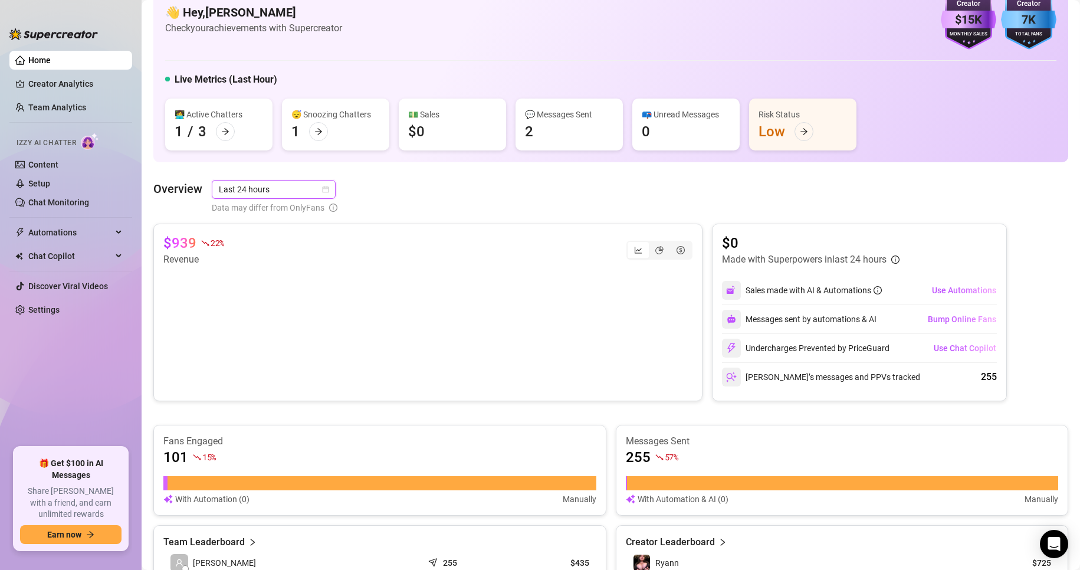
click at [239, 196] on span "Last 24 hours" at bounding box center [274, 189] width 110 height 18
click at [275, 236] on div "Last 7 days" at bounding box center [273, 231] width 105 height 13
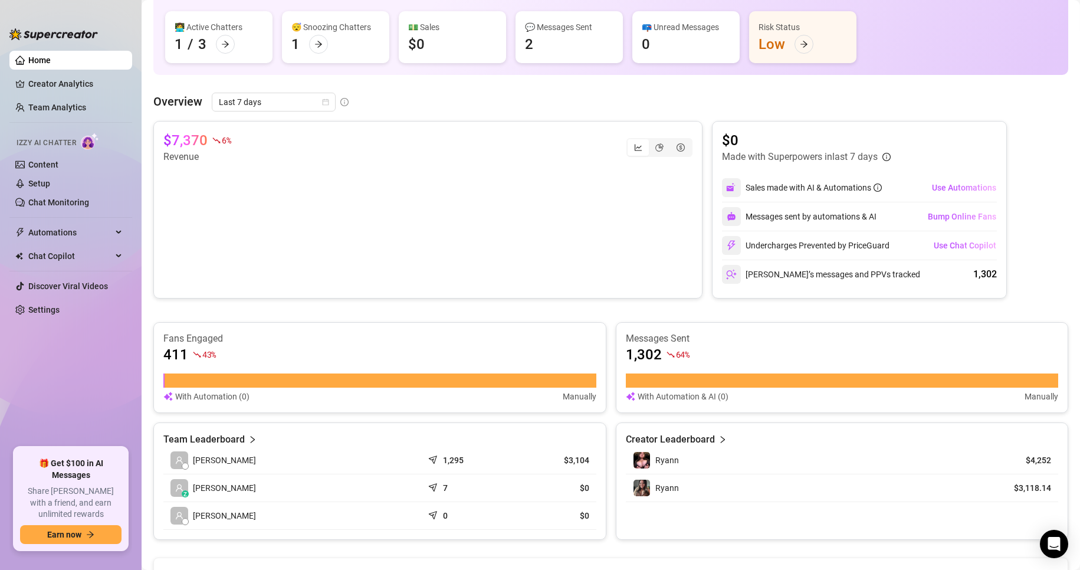
scroll to position [150, 0]
